Goal: Task Accomplishment & Management: Manage account settings

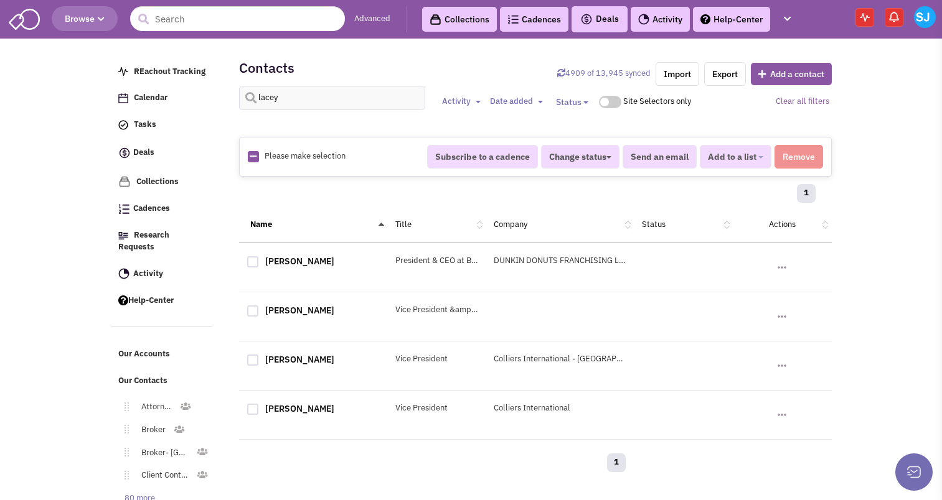
select select
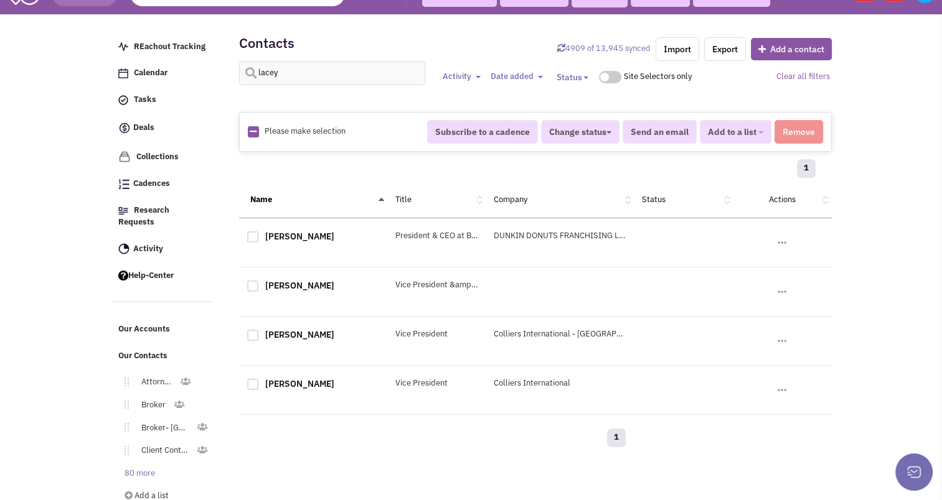
scroll to position [1, 0]
click at [301, 69] on input "lacey" at bounding box center [332, 73] width 187 height 24
type input "d"
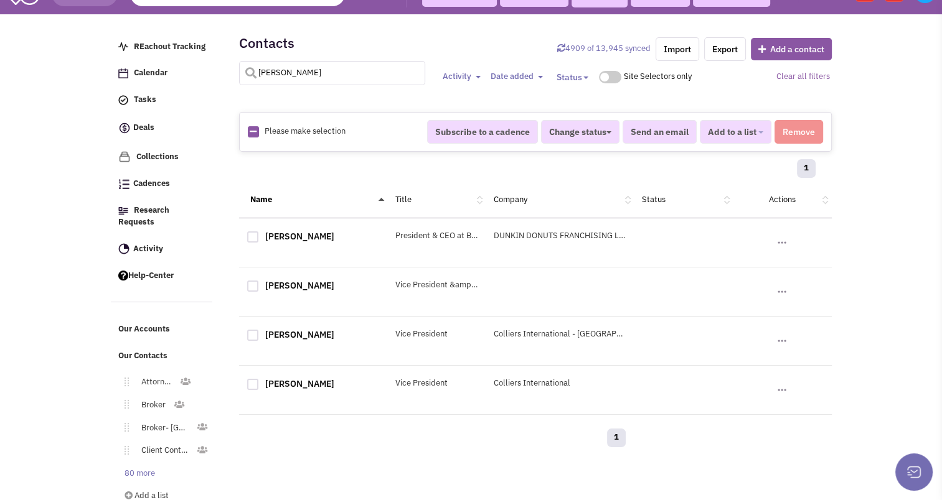
type input "[PERSON_NAME]"
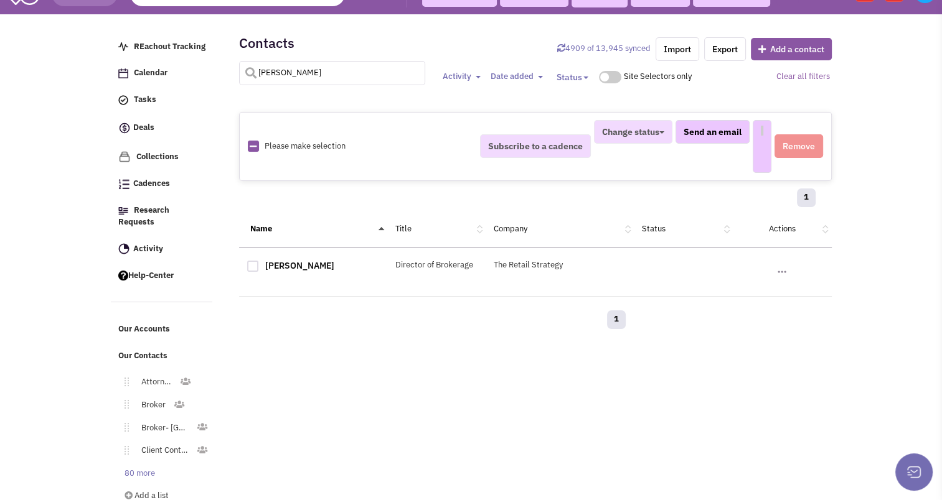
select select
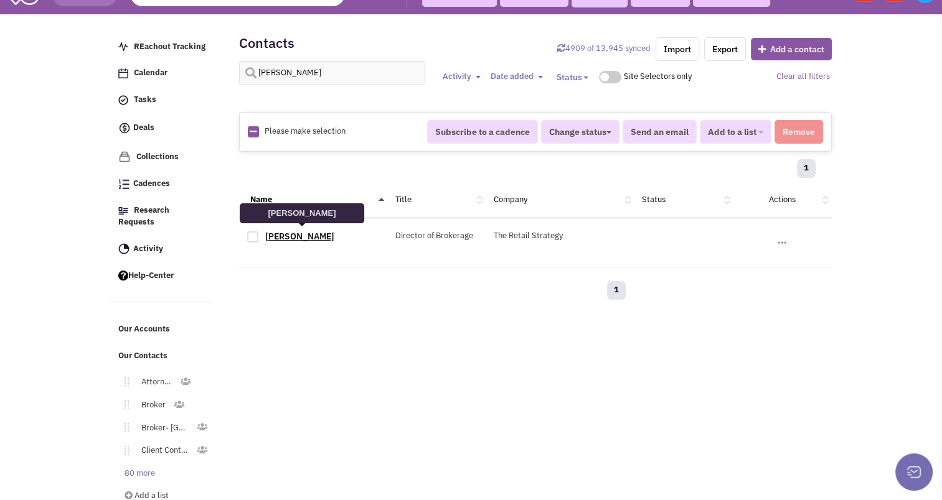
click at [290, 232] on link "[PERSON_NAME]" at bounding box center [299, 236] width 69 height 11
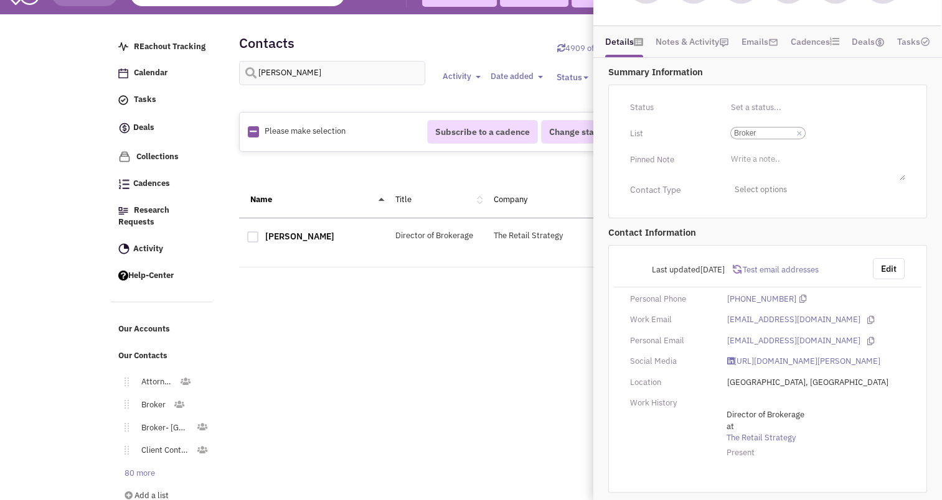
scroll to position [54, 0]
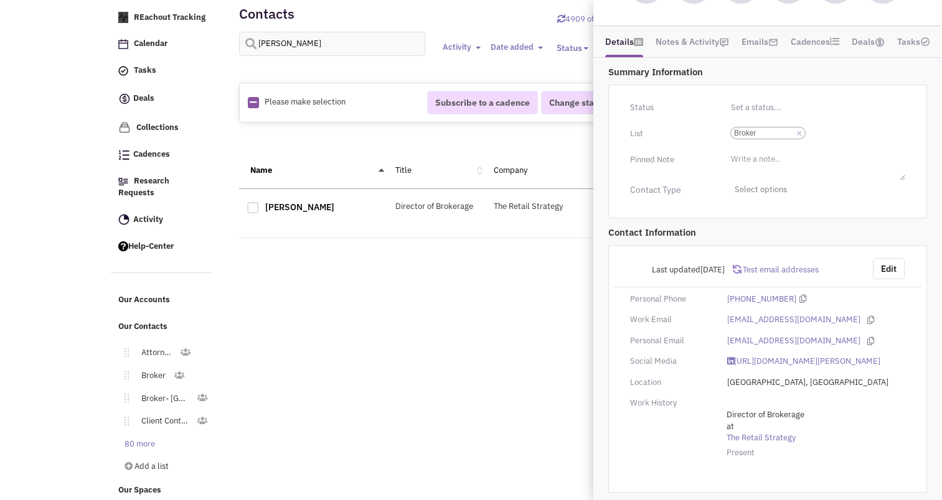
drag, startPoint x: 365, startPoint y: 316, endPoint x: 953, endPoint y: -65, distance: 700.2
click at [941, 0] on html "Browse Advanced Collections Cadences 0 Deals Tasks" at bounding box center [471, 225] width 942 height 559
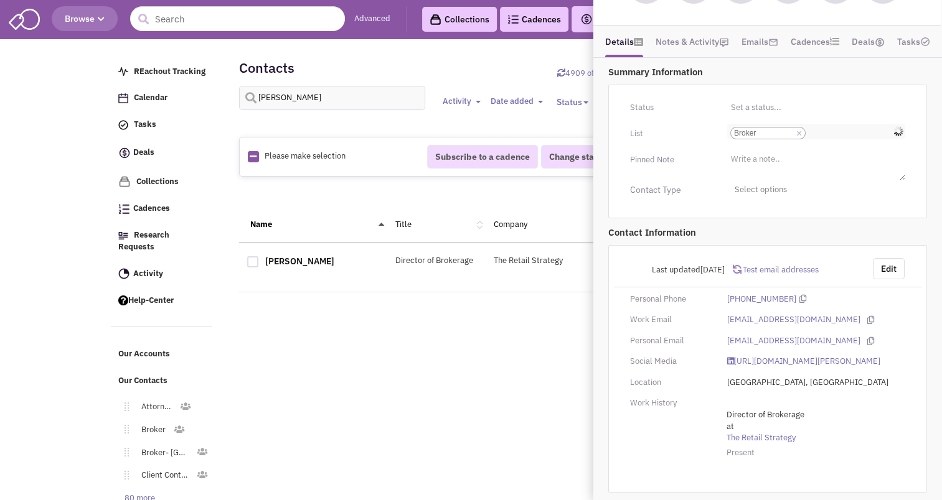
click at [832, 127] on input "Select a list... Broker Select a list... × Broker" at bounding box center [821, 133] width 27 height 12
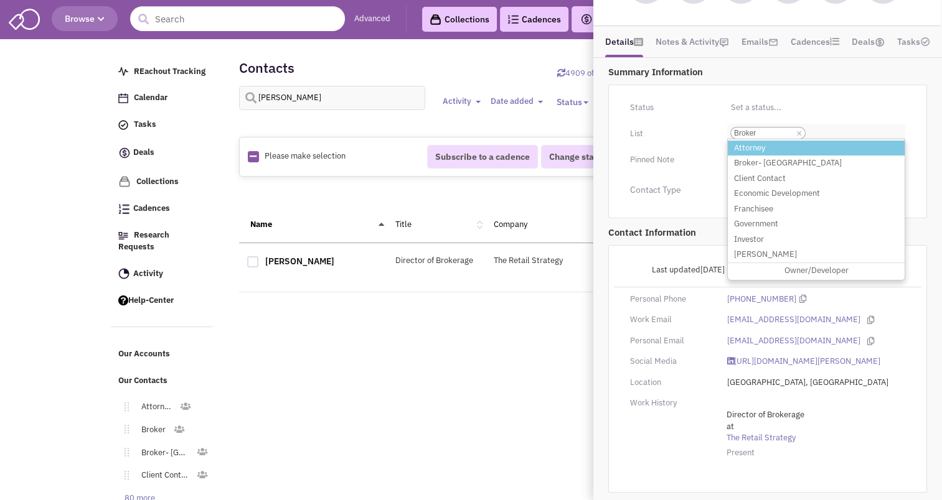
type input "f"
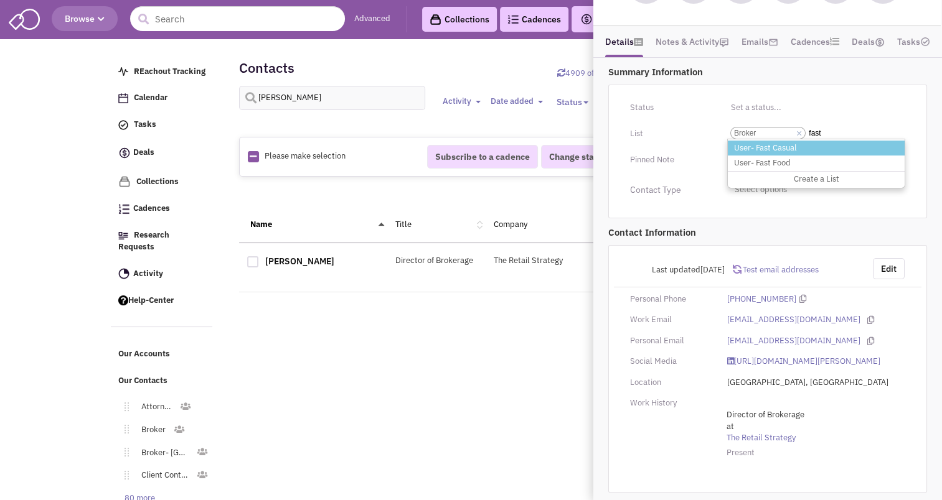
type input "fast"
click at [801, 141] on li "User- Fast Casual" at bounding box center [816, 149] width 177 height 16
click at [0, 0] on select "Select a list... Broker" at bounding box center [0, 0] width 0 height 0
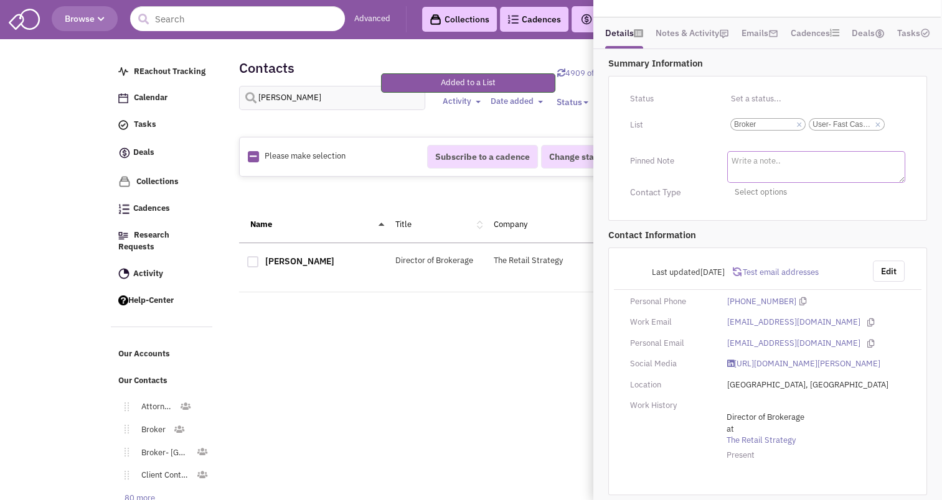
click at [766, 154] on textarea at bounding box center [816, 167] width 178 height 32
type textarea "Nothing Bundt Cakes"
click at [395, 441] on div "Retailsphere Support Message Send REachout Tracking Calendar Tasks Completed Ta…" at bounding box center [471, 300] width 726 height 517
